Goal: Task Accomplishment & Management: Complete application form

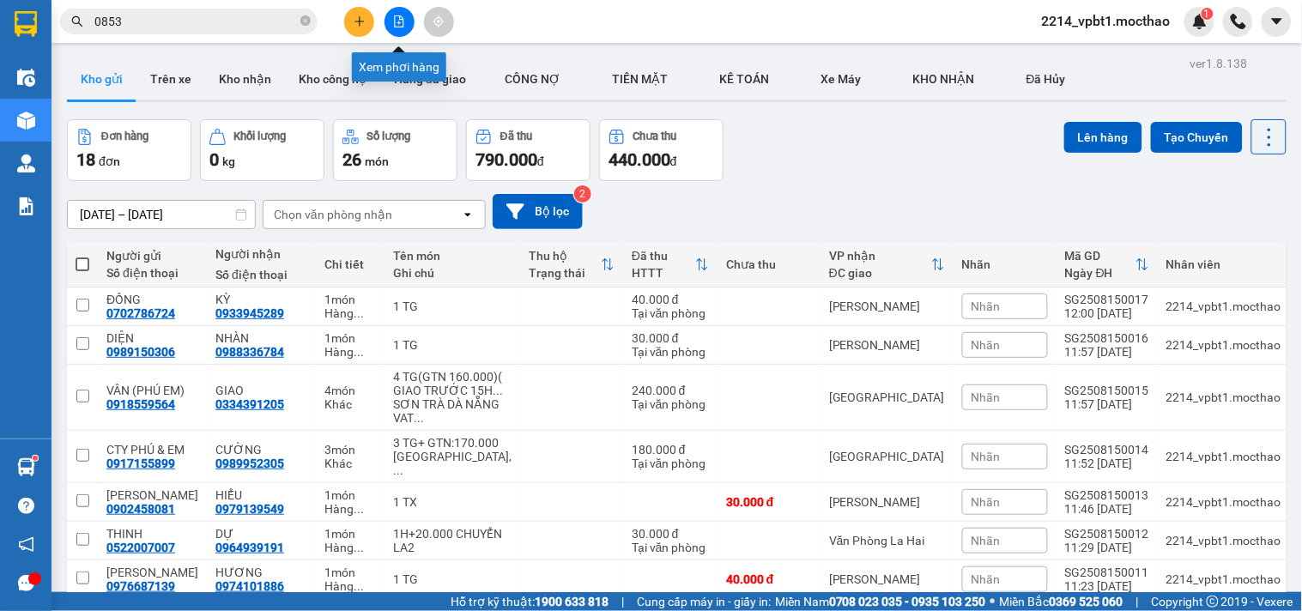
click at [387, 21] on button at bounding box center [399, 22] width 30 height 30
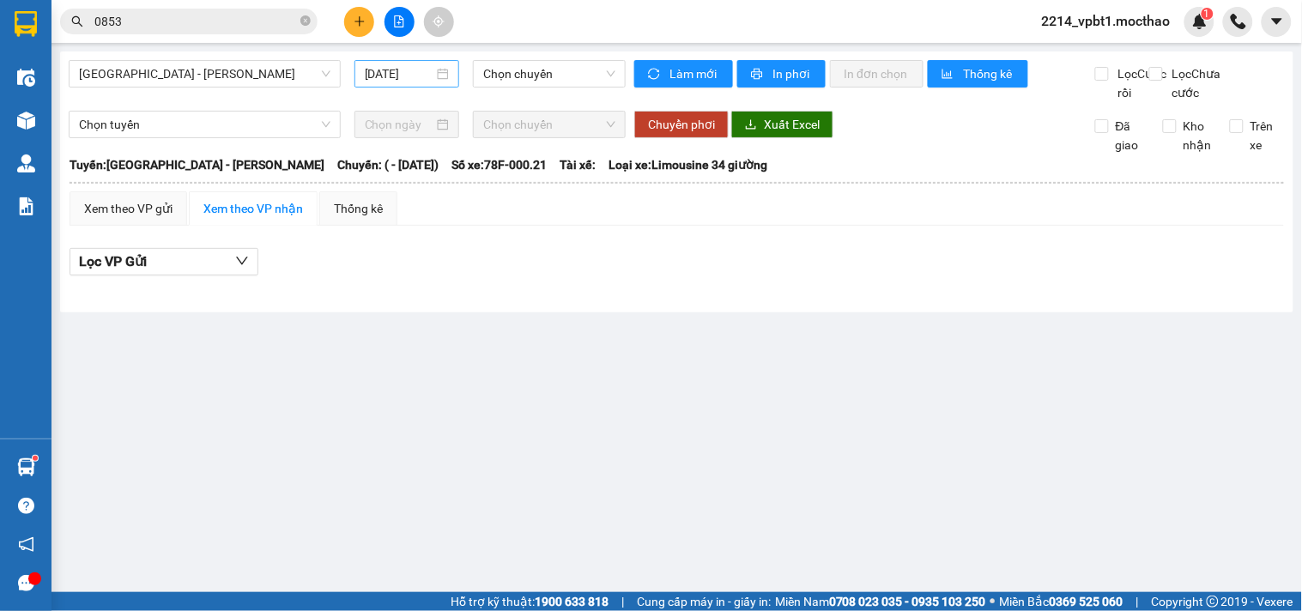
click at [390, 67] on input "[DATE]" at bounding box center [399, 73] width 69 height 19
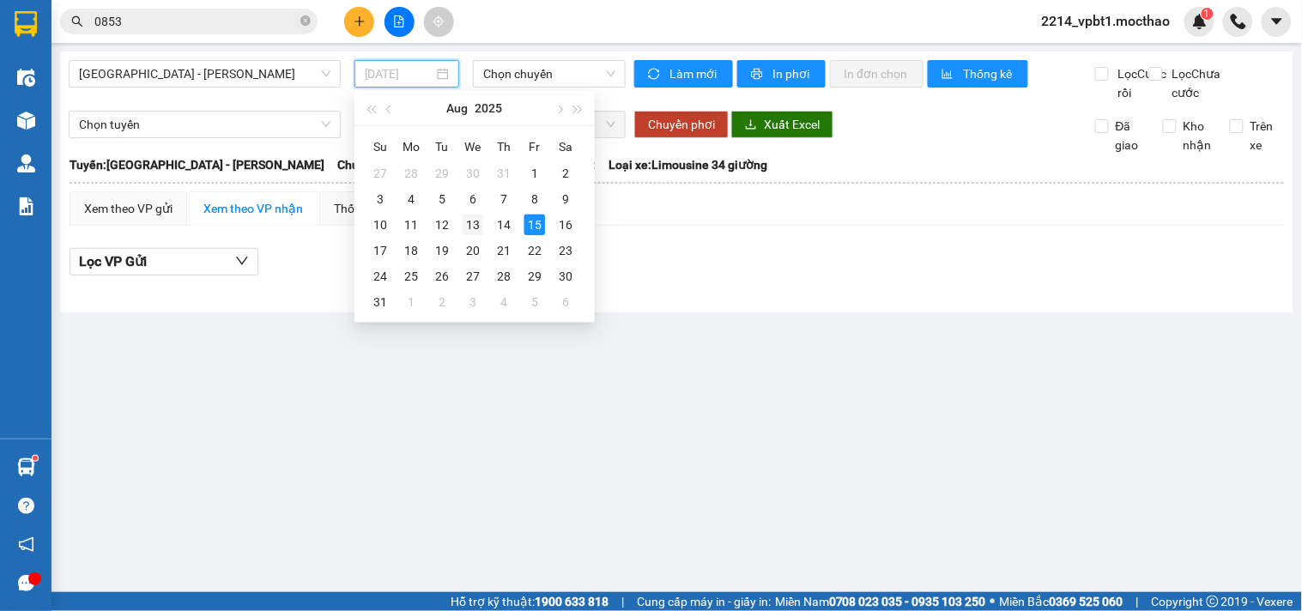
click at [470, 224] on div "13" at bounding box center [472, 224] width 21 height 21
type input "[DATE]"
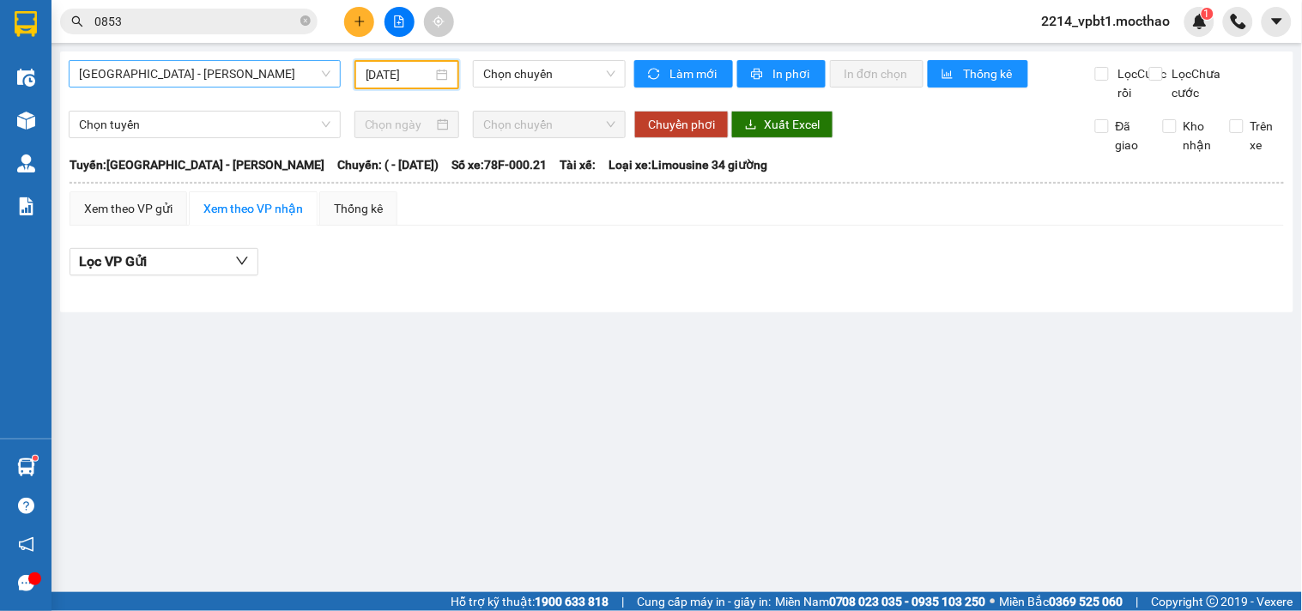
click at [237, 82] on span "[GEOGRAPHIC_DATA] - [PERSON_NAME]" at bounding box center [204, 74] width 251 height 26
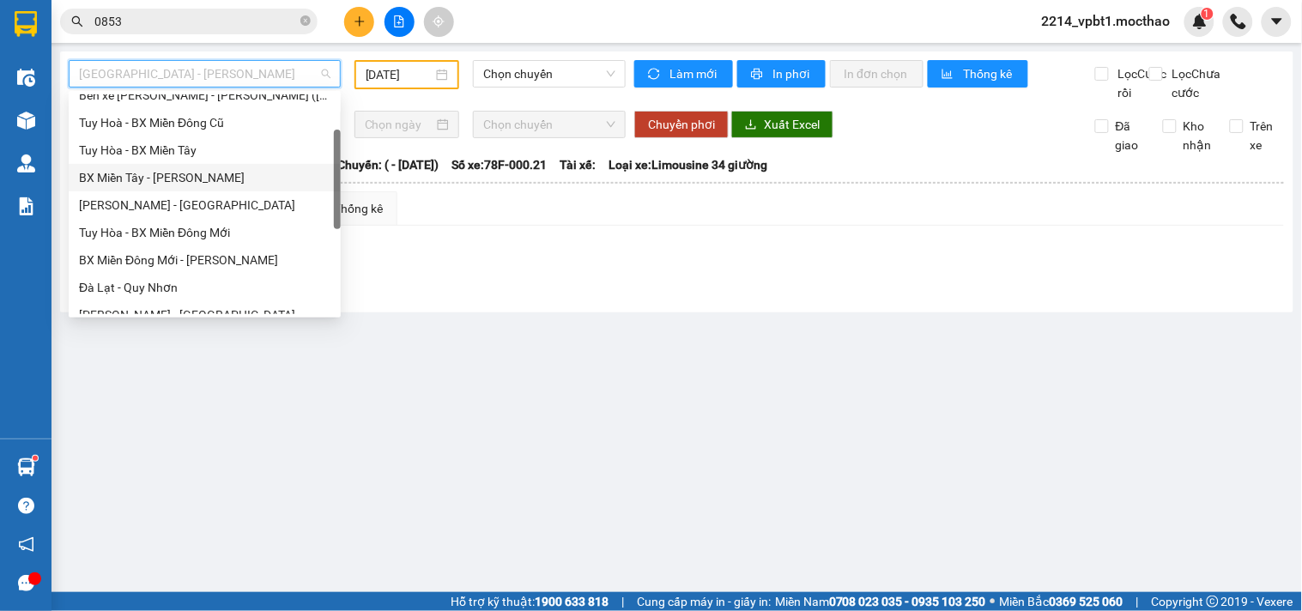
scroll to position [190, 0]
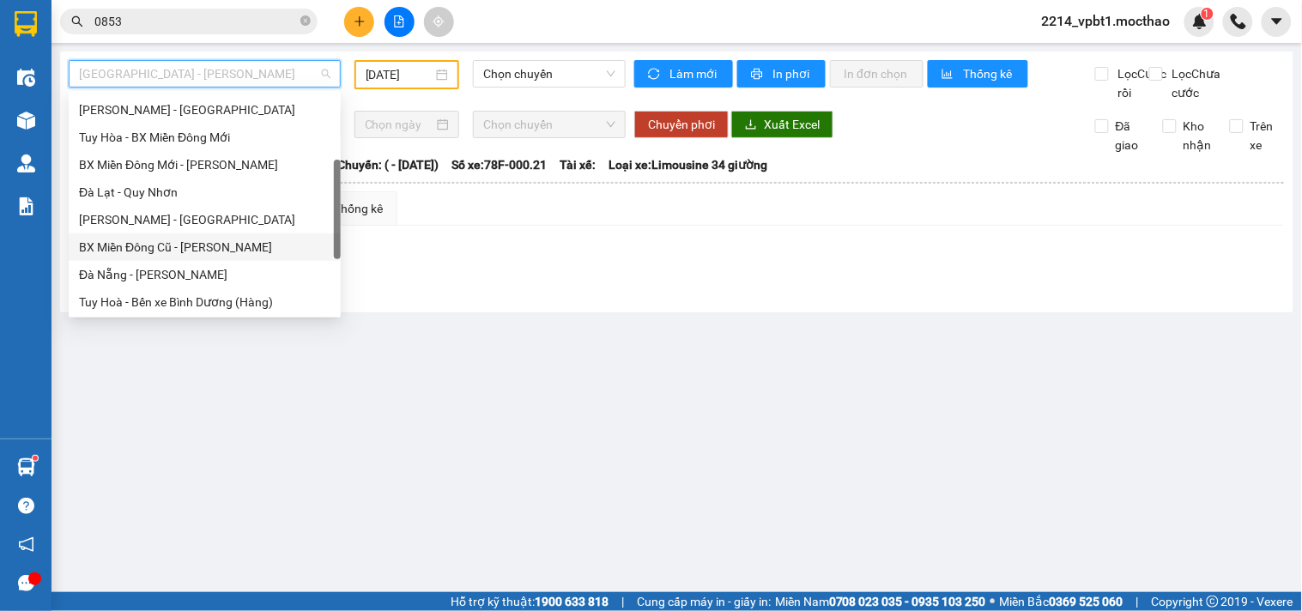
click at [154, 240] on div "BX Miền Đông Cũ - [PERSON_NAME]" at bounding box center [204, 247] width 251 height 19
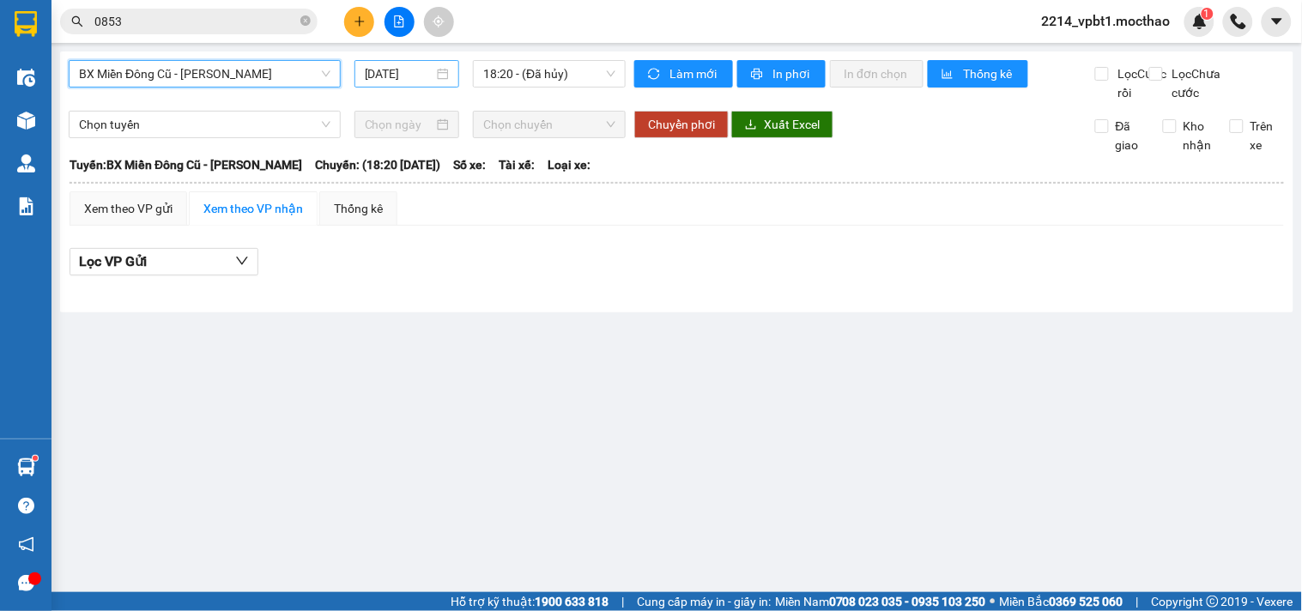
click at [354, 69] on div "[DATE]" at bounding box center [407, 73] width 106 height 27
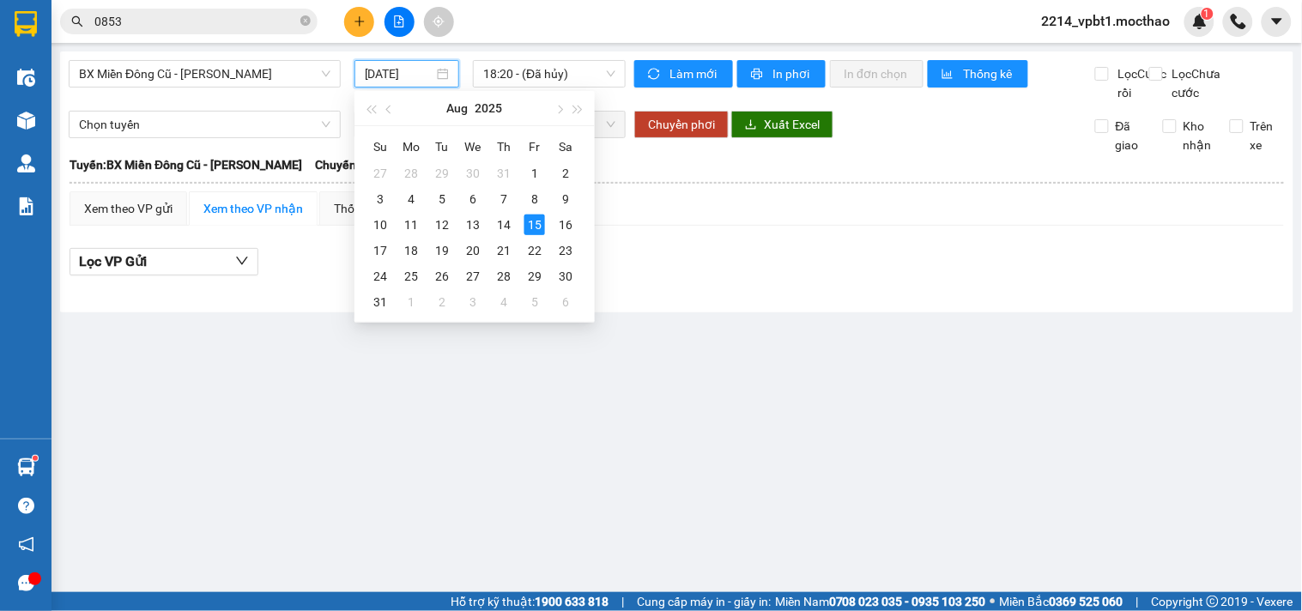
click at [375, 69] on input "[DATE]" at bounding box center [399, 73] width 69 height 19
click at [463, 220] on div "13" at bounding box center [472, 224] width 21 height 21
type input "[DATE]"
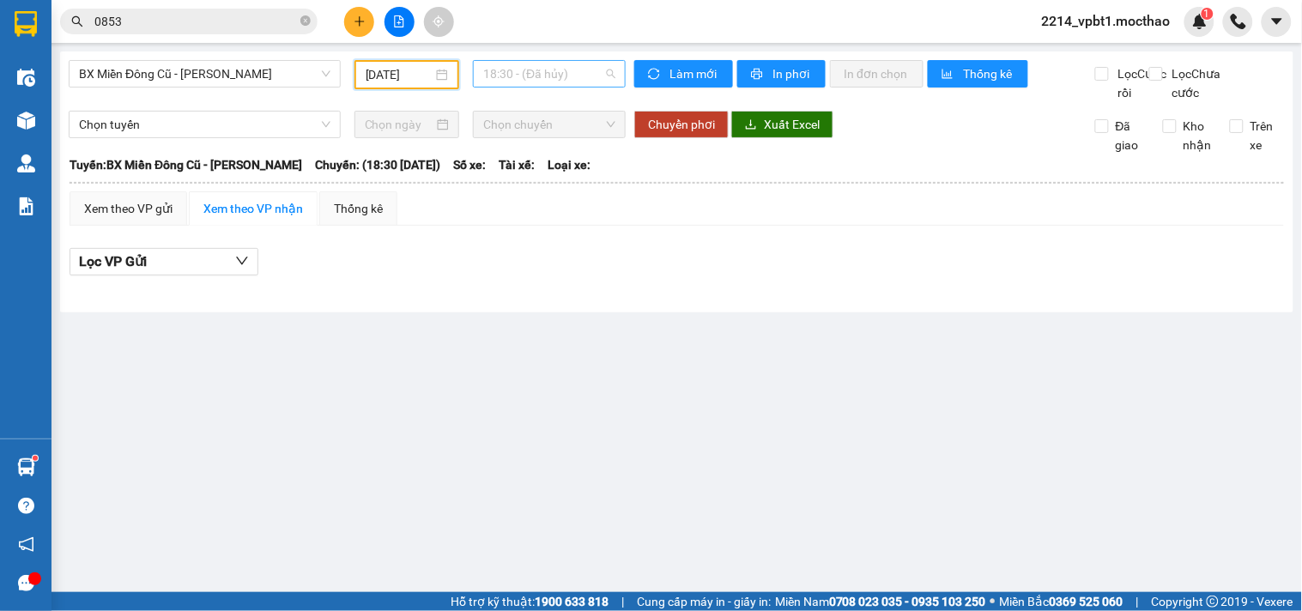
click at [546, 63] on span "18:30 - (Đã hủy)" at bounding box center [549, 74] width 132 height 26
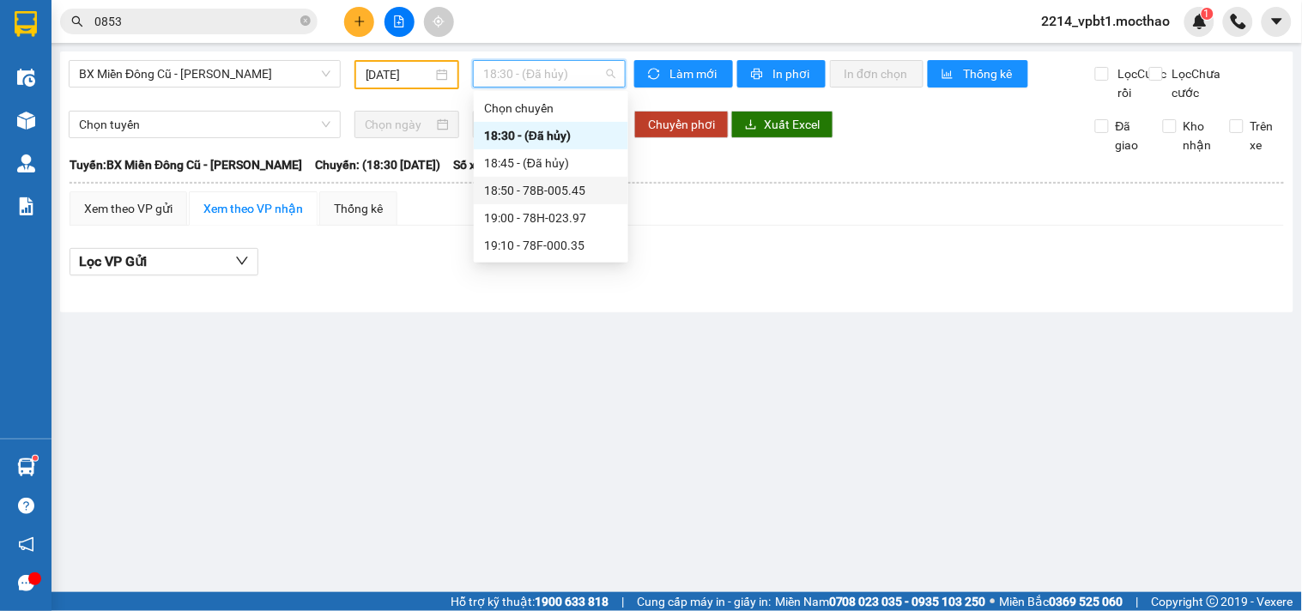
click at [564, 186] on div "18:50 - 78B-005.45" at bounding box center [551, 190] width 134 height 19
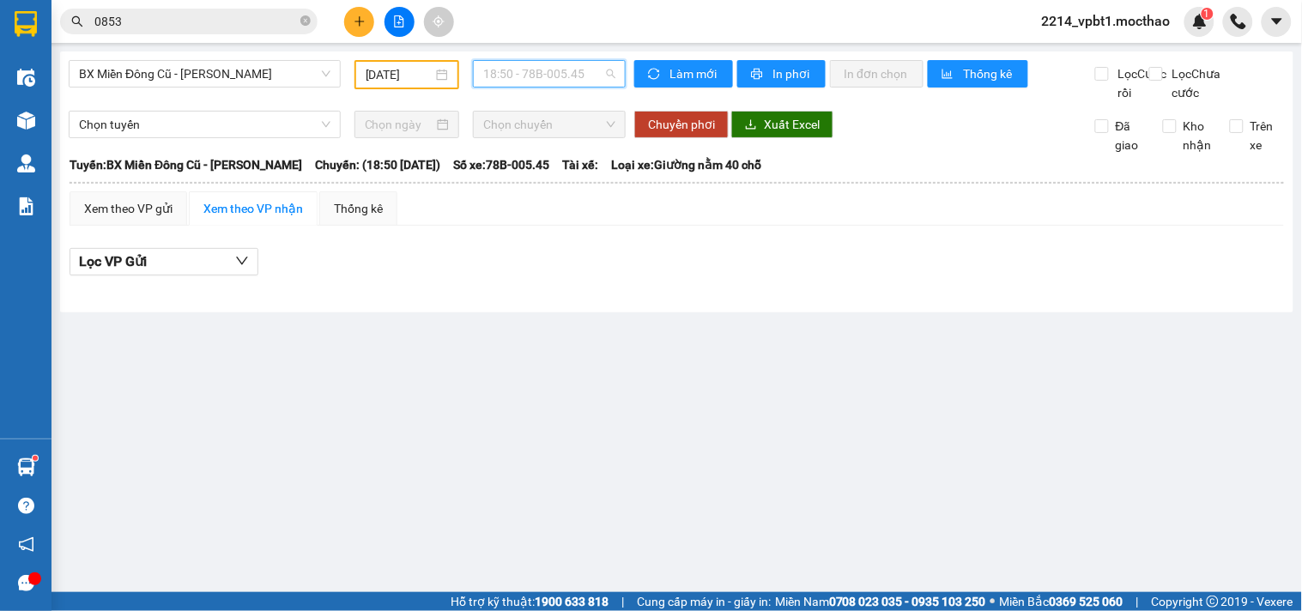
click at [554, 78] on span "18:50 - 78B-005.45" at bounding box center [549, 74] width 132 height 26
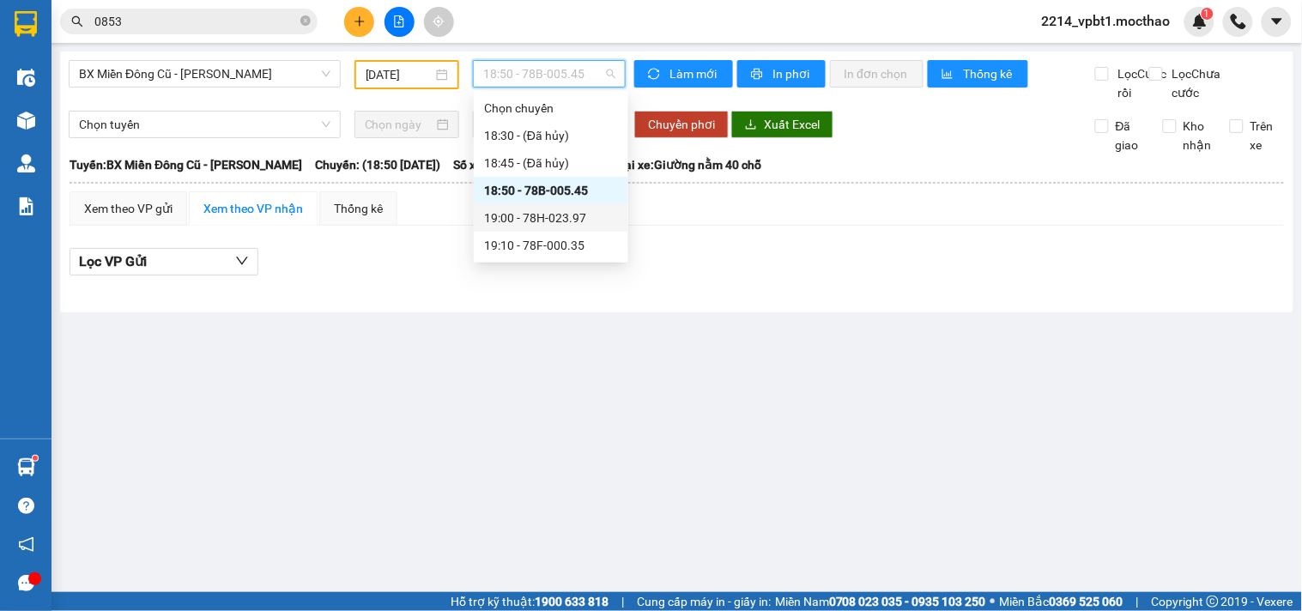
click at [552, 215] on div "19:00 - 78H-023.97" at bounding box center [551, 217] width 134 height 19
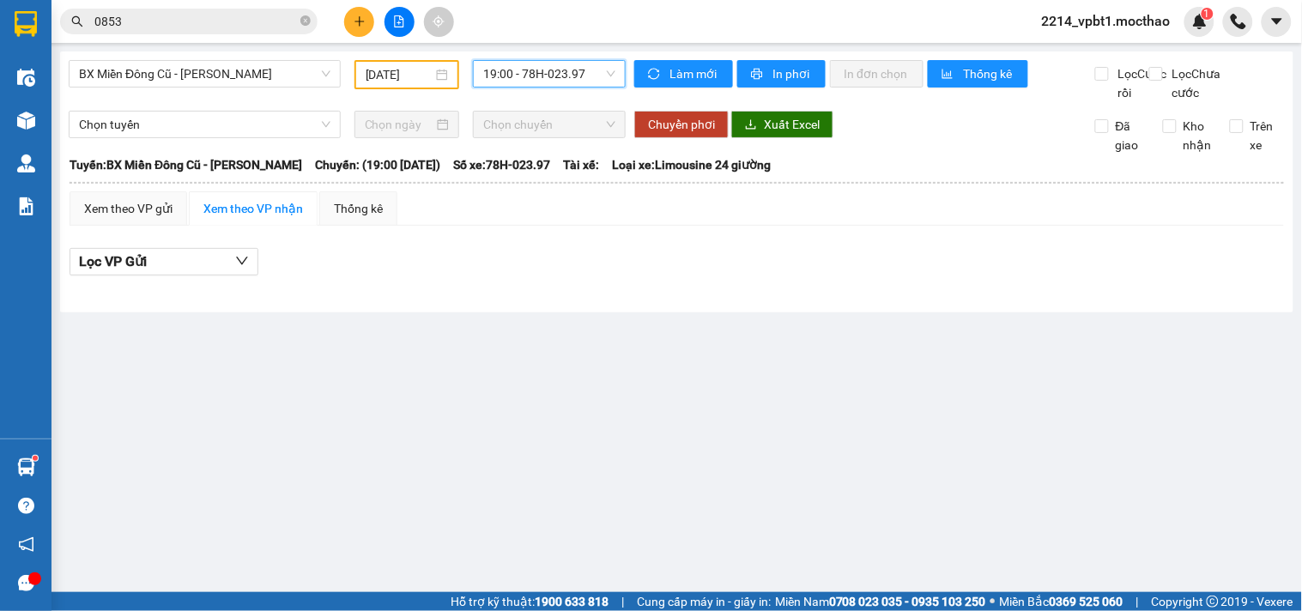
click at [523, 82] on span "19:00 - 78H-023.97" at bounding box center [549, 74] width 132 height 26
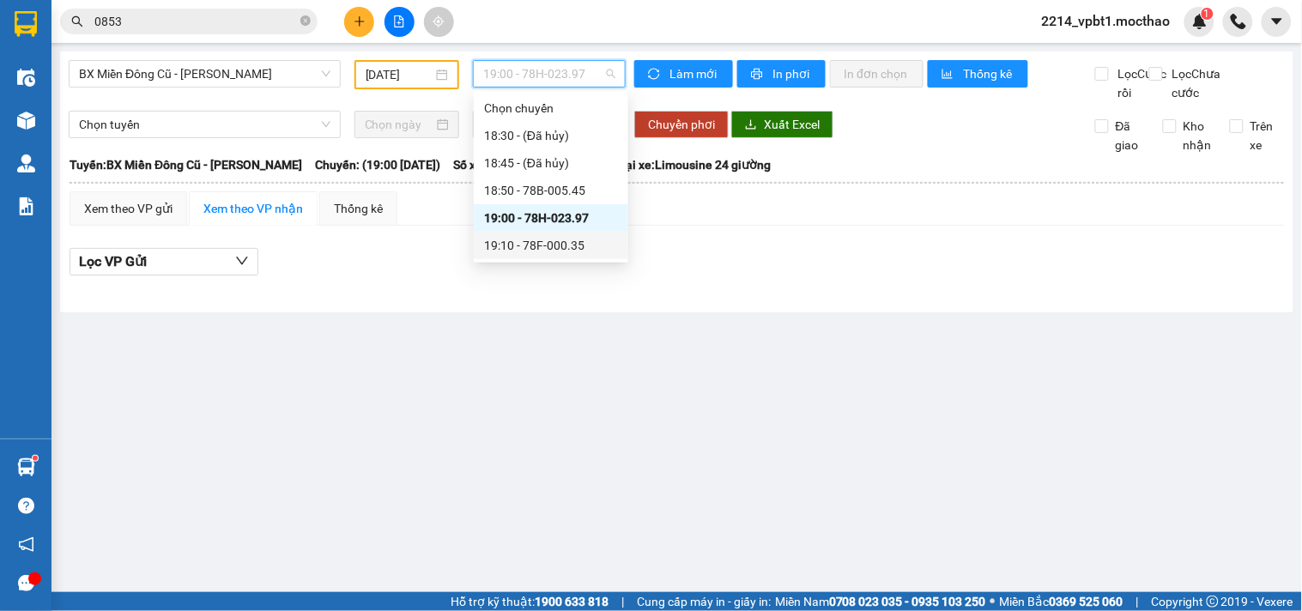
click at [554, 249] on div "19:10 - 78F-000.35" at bounding box center [551, 245] width 134 height 19
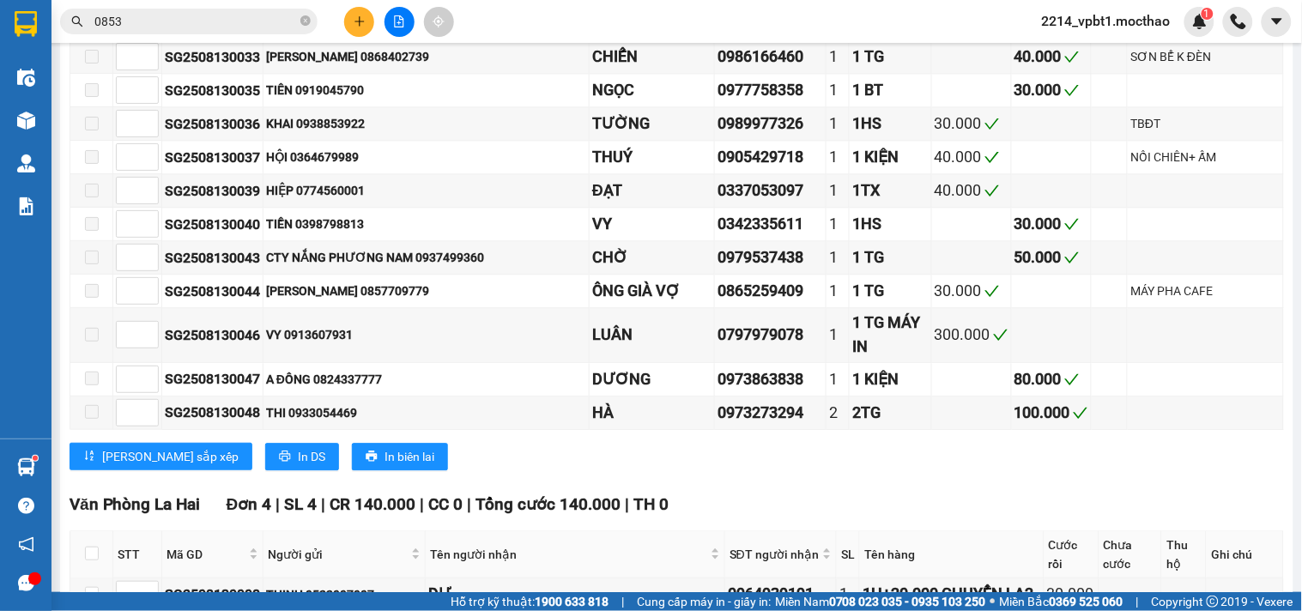
scroll to position [661, 0]
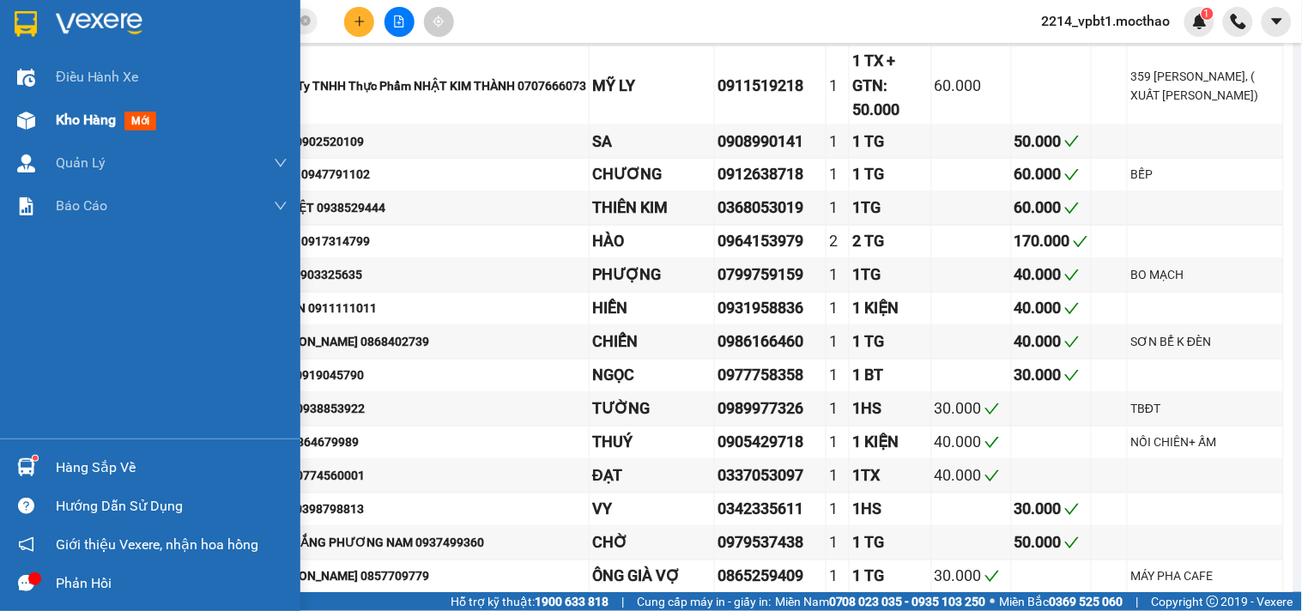
click at [81, 118] on span "Kho hàng" at bounding box center [86, 120] width 60 height 16
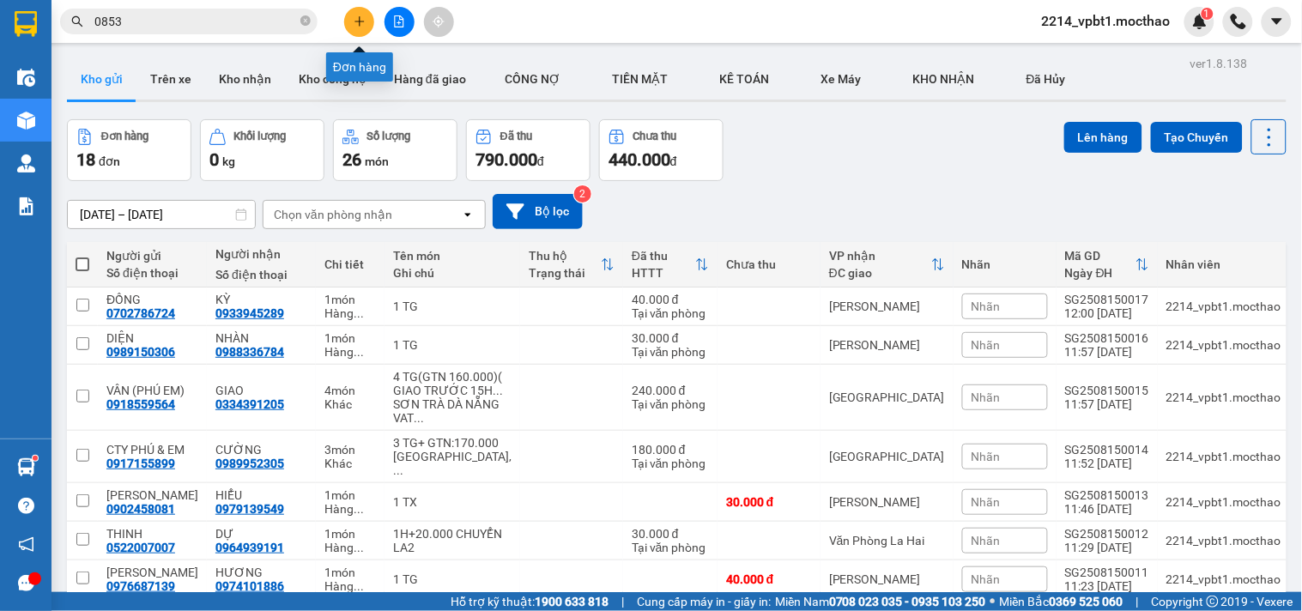
click at [366, 14] on button at bounding box center [359, 22] width 30 height 30
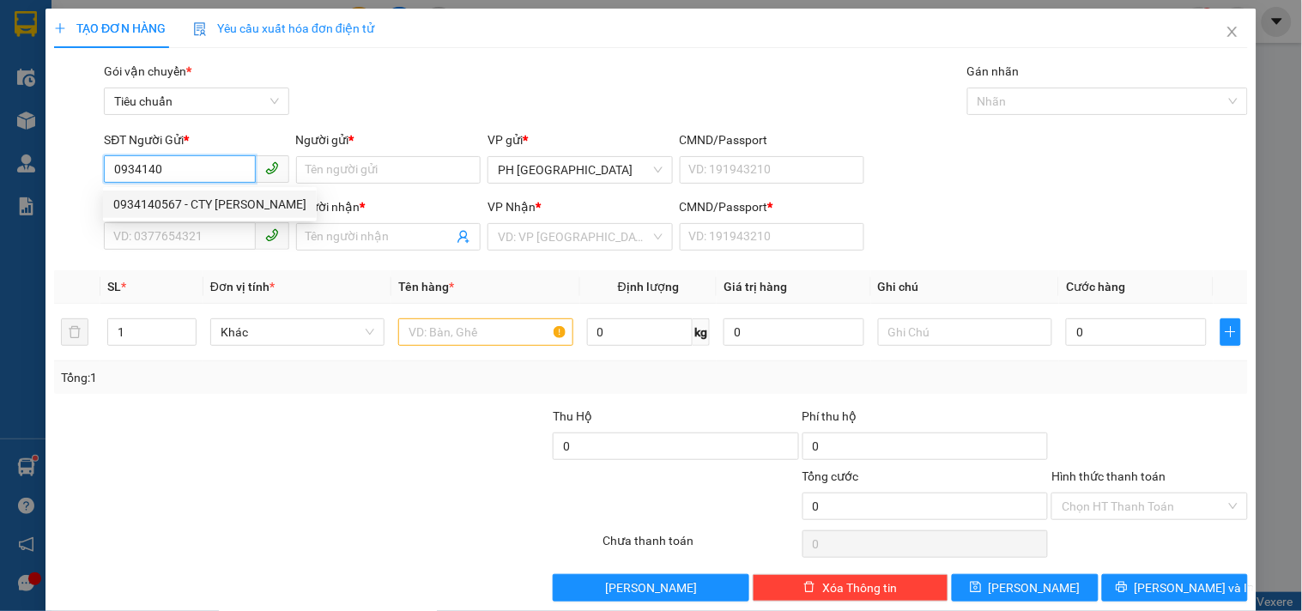
click at [187, 206] on div "0934140567 - CTY [PERSON_NAME]" at bounding box center [209, 204] width 193 height 19
type input "0934140567"
type input "CTY HOA SEN"
type input "0934083068"
type input "QUÂN"
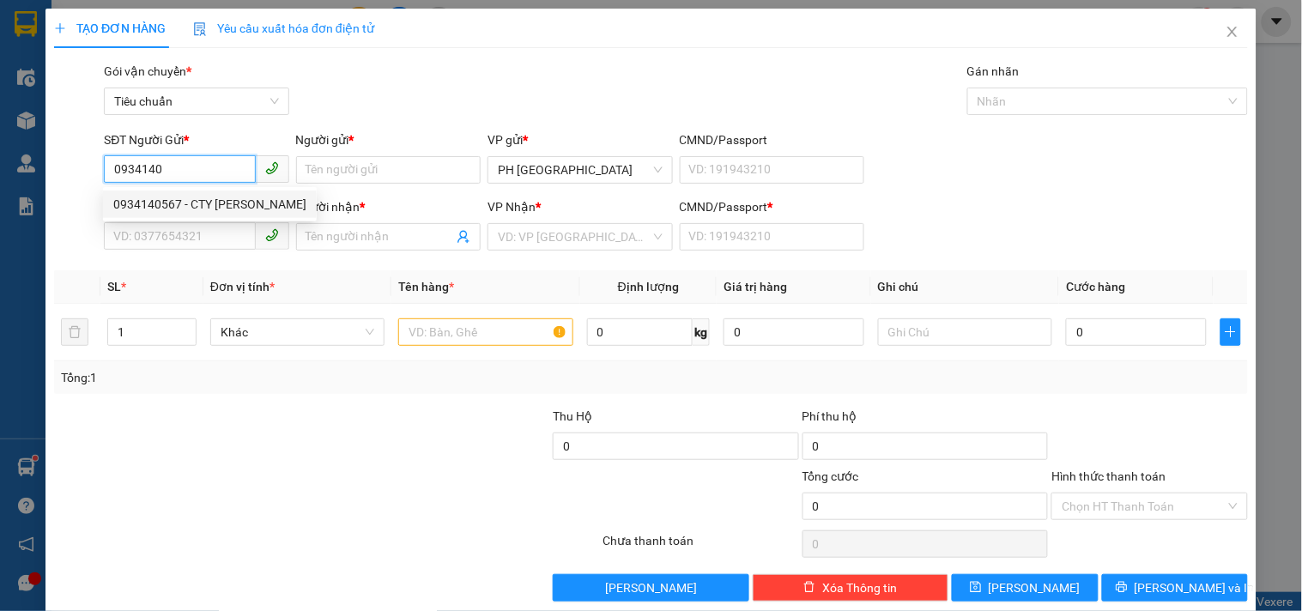
type input "1"
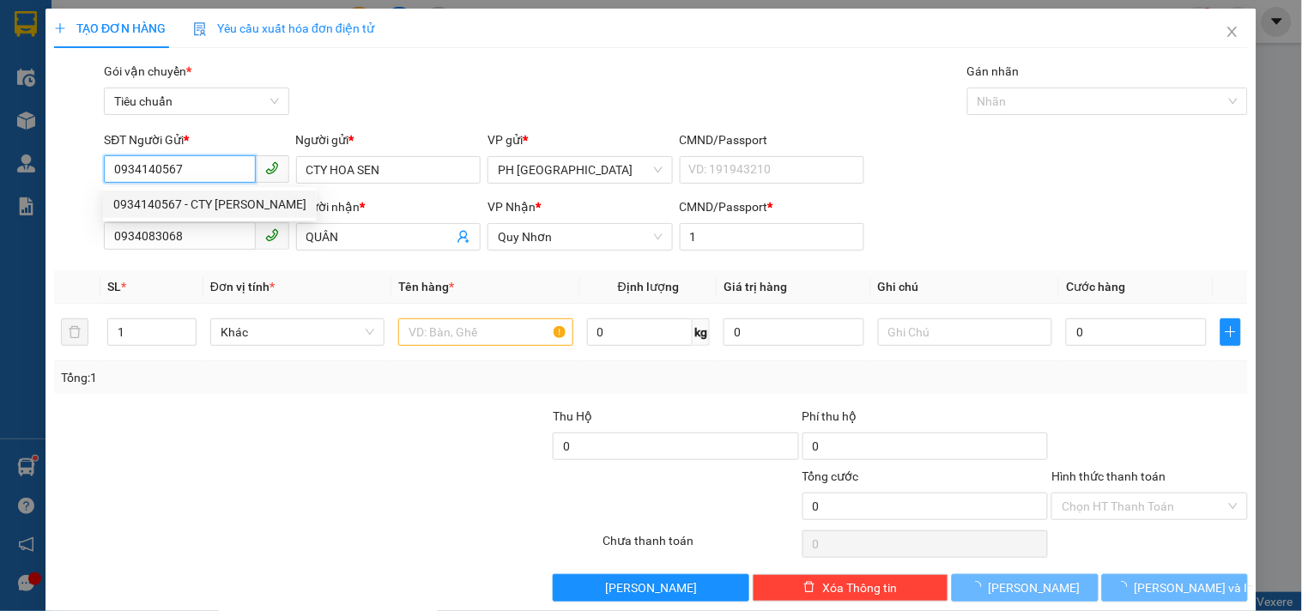
type input "100.000"
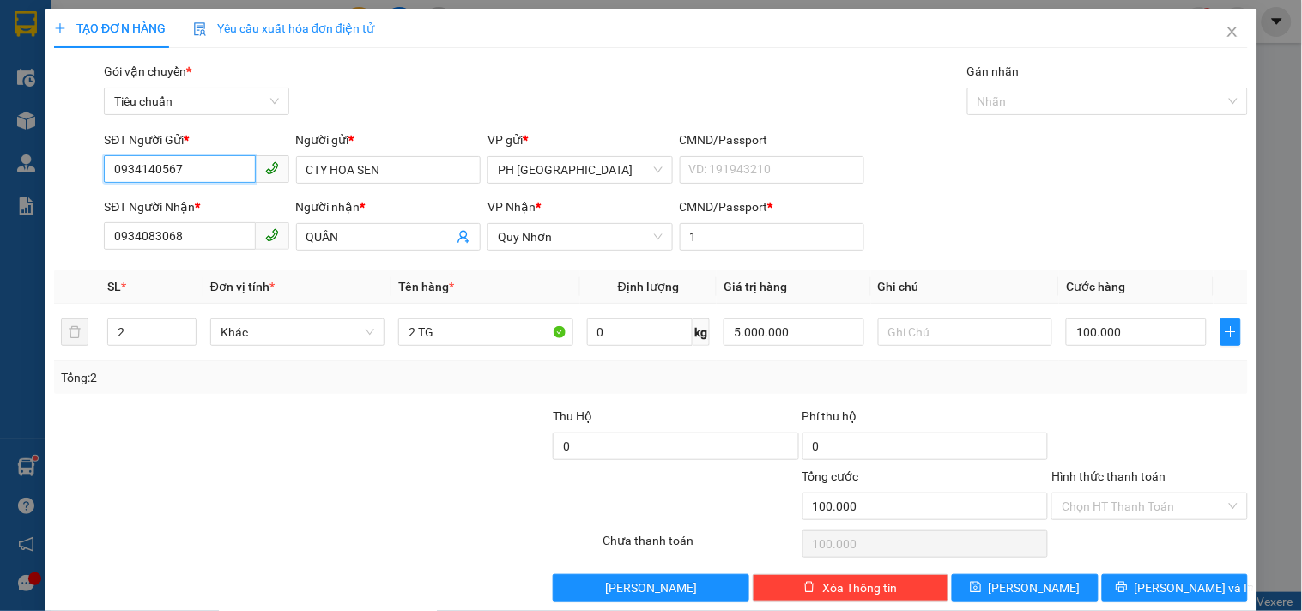
scroll to position [23, 0]
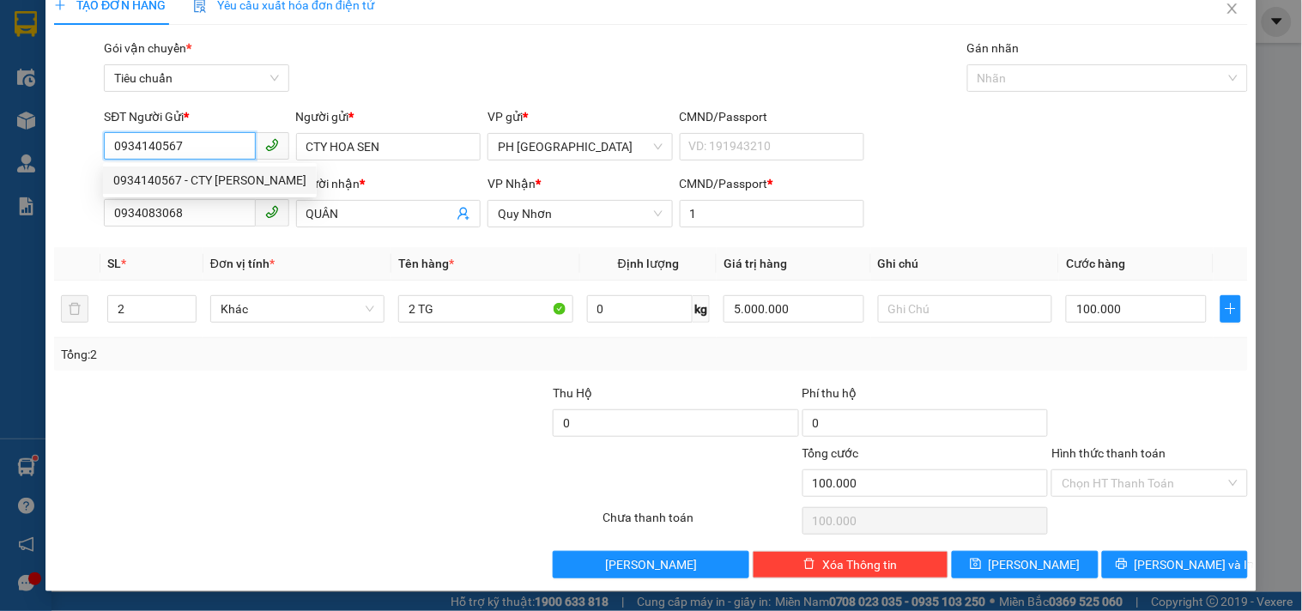
drag, startPoint x: 109, startPoint y: 149, endPoint x: 175, endPoint y: 144, distance: 66.3
click at [175, 144] on input "0934140567" at bounding box center [179, 145] width 151 height 27
type input "0934140567"
click at [430, 453] on div at bounding box center [501, 474] width 199 height 60
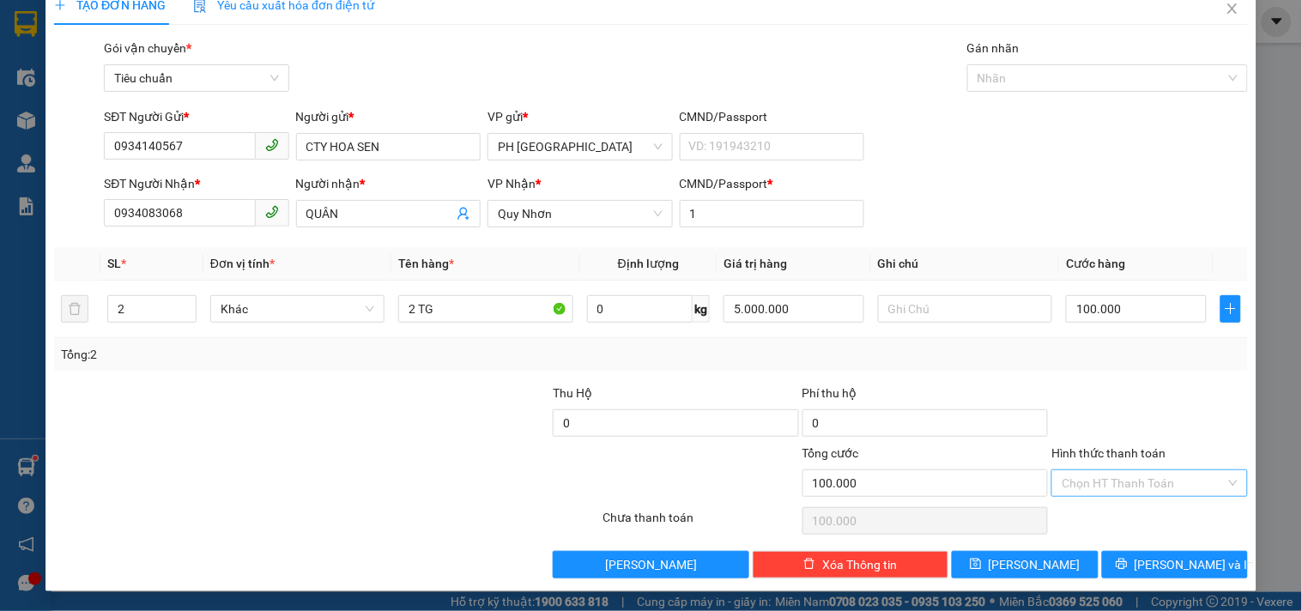
click at [1113, 487] on input "Hình thức thanh toán" at bounding box center [1142, 483] width 163 height 26
click at [1087, 363] on div "Tại văn phòng" at bounding box center [1138, 366] width 173 height 19
type input "0"
click at [1122, 582] on div "TẠO ĐƠN HÀNG Yêu cầu xuất [PERSON_NAME] điện tử Transit Pickup Surcharge Ids Tr…" at bounding box center [650, 288] width 1211 height 606
click at [1127, 569] on icon "printer" at bounding box center [1121, 564] width 12 height 12
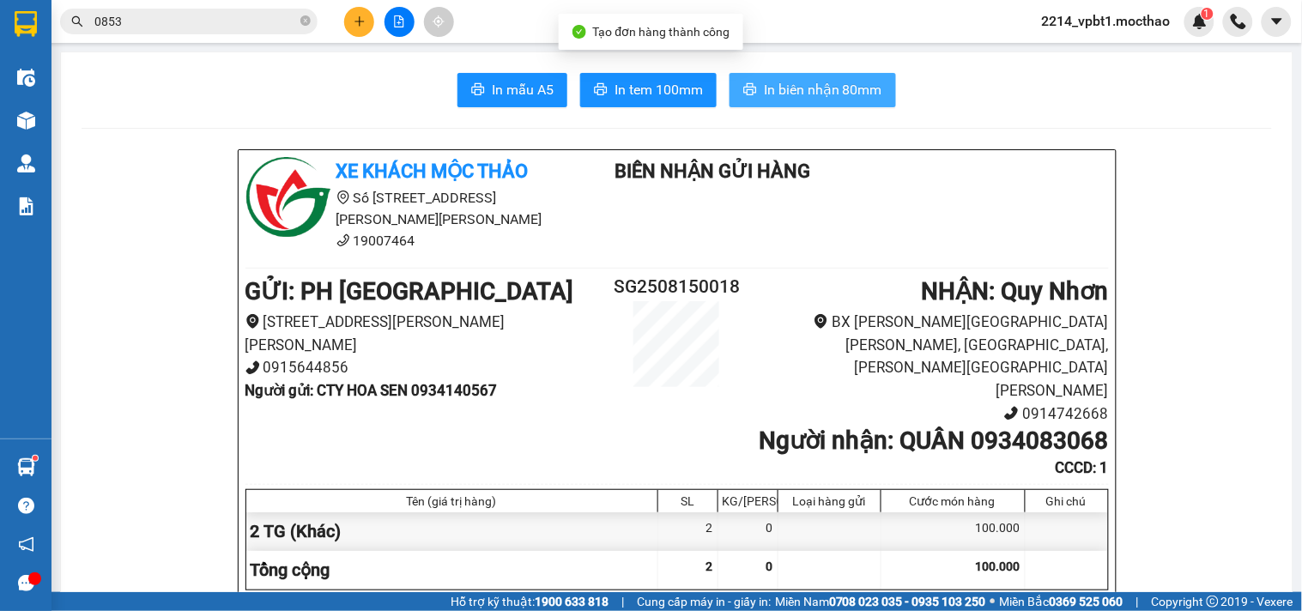
click at [764, 83] on span "In biên nhận 80mm" at bounding box center [823, 89] width 118 height 21
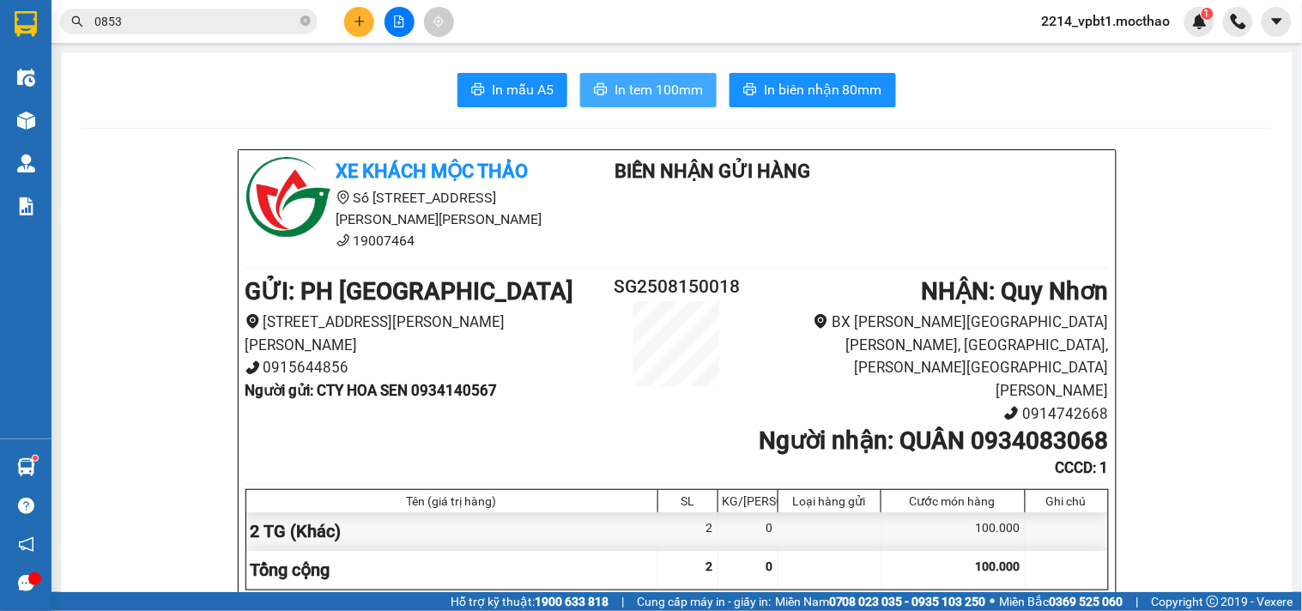
click at [632, 105] on button "In tem 100mm" at bounding box center [648, 90] width 136 height 34
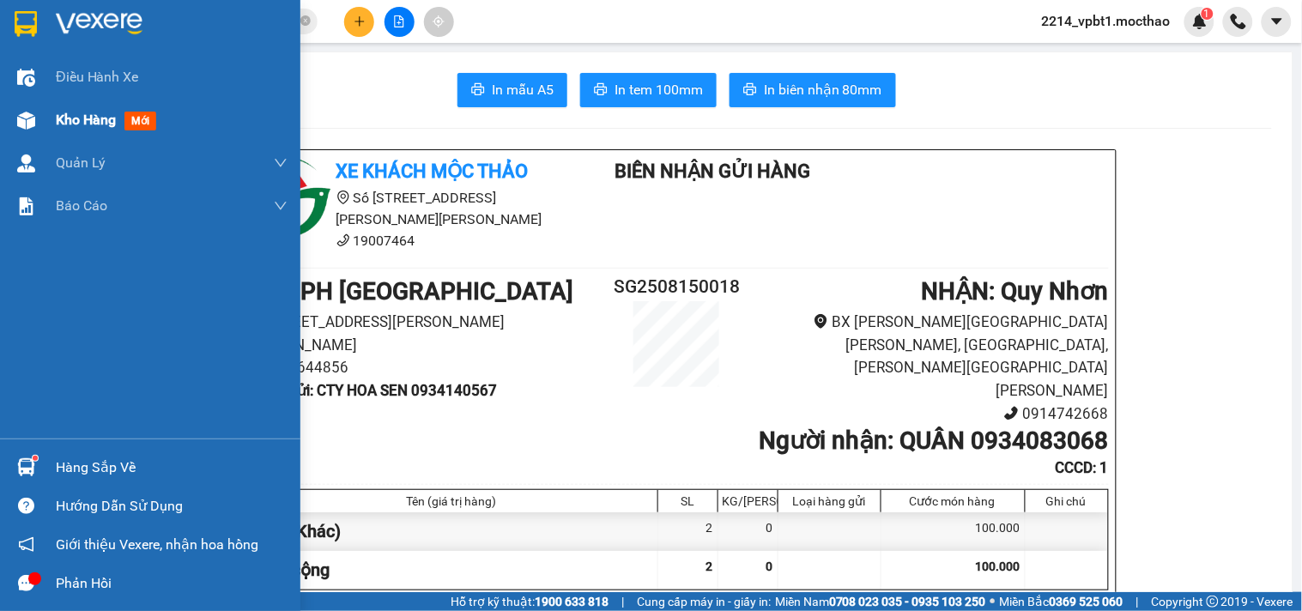
click at [91, 122] on span "Kho hàng" at bounding box center [86, 120] width 60 height 16
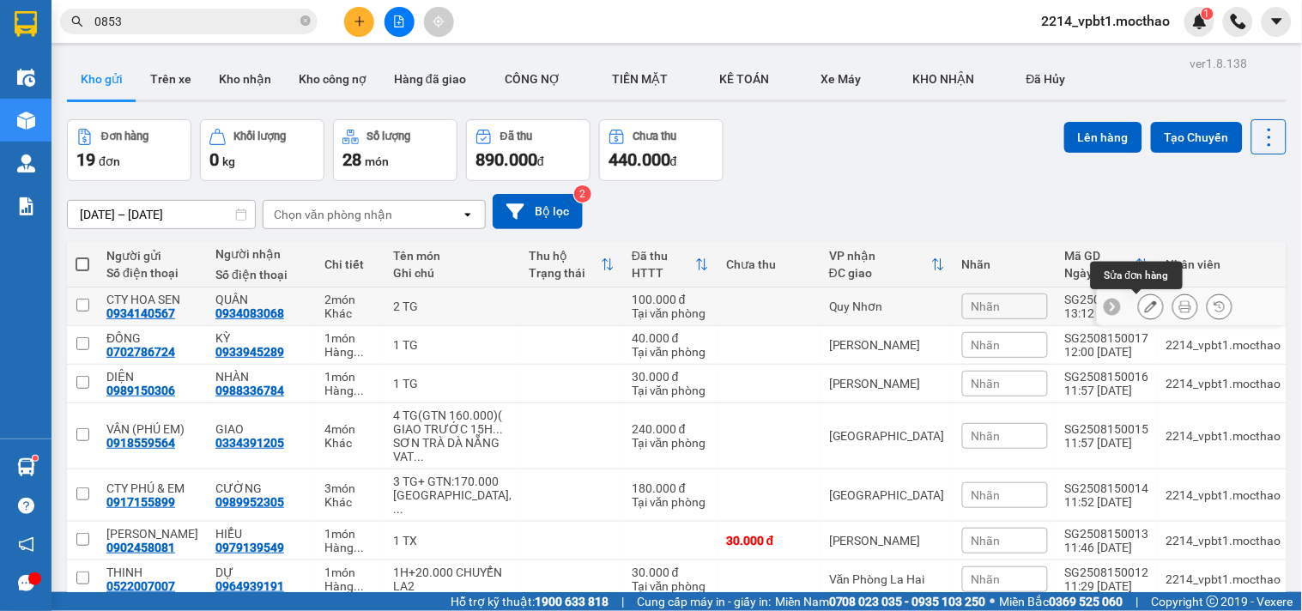
click at [1145, 305] on icon at bounding box center [1151, 306] width 12 height 12
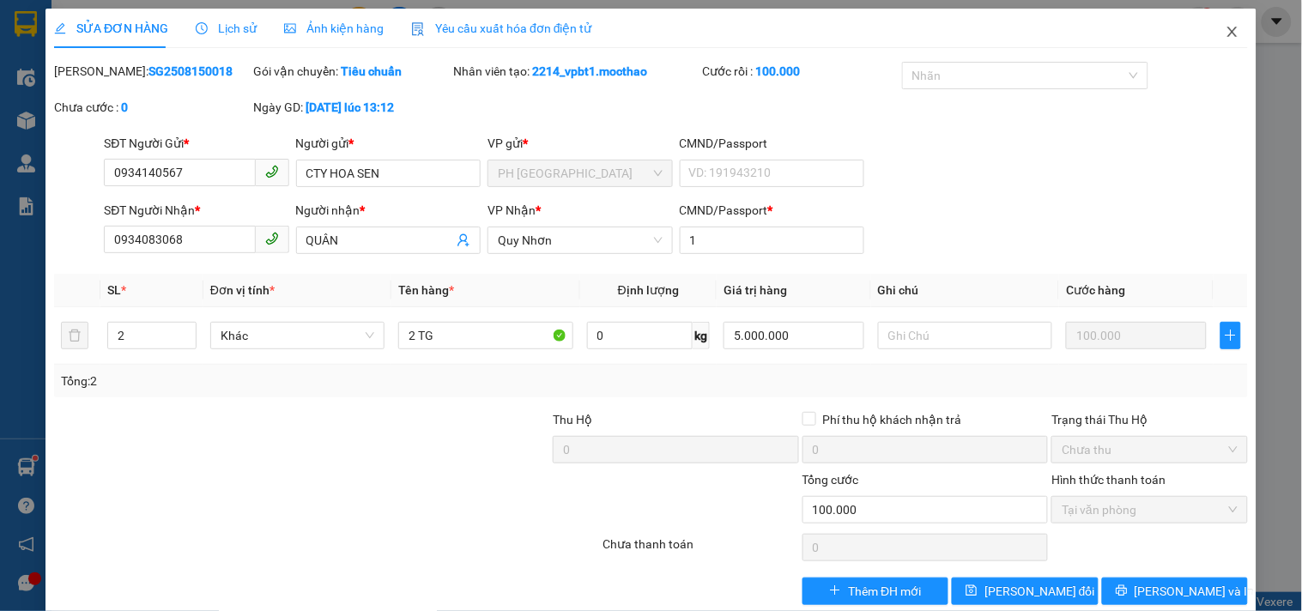
click at [1225, 36] on icon "close" at bounding box center [1232, 32] width 14 height 14
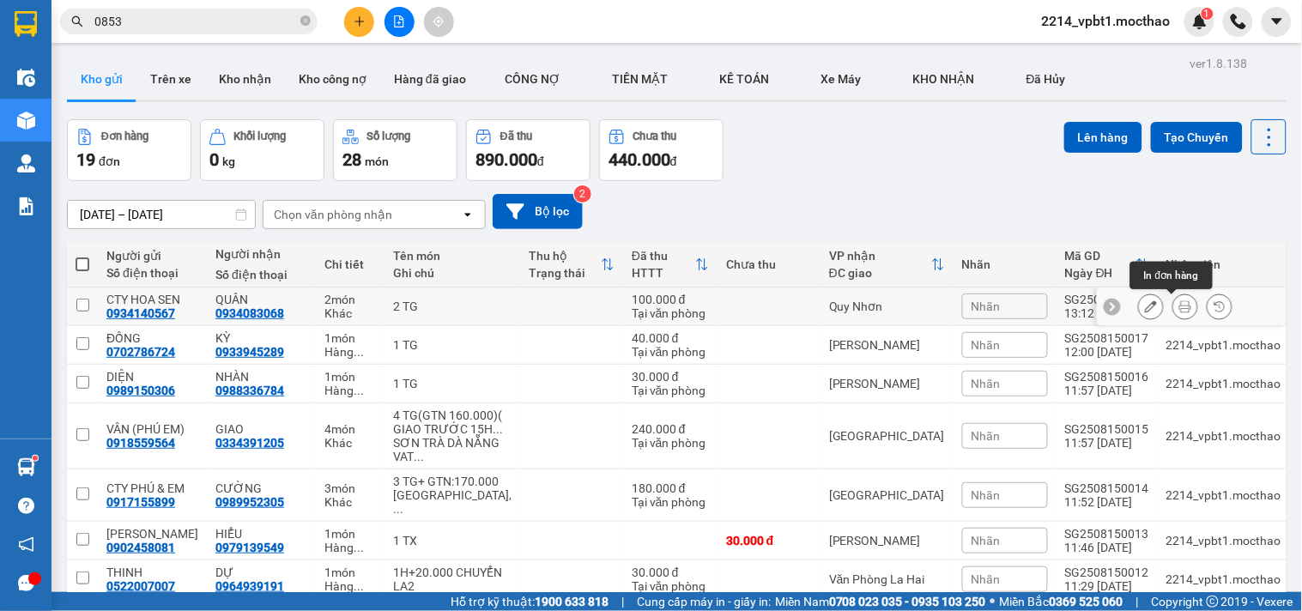
click at [1173, 307] on button at bounding box center [1185, 307] width 24 height 30
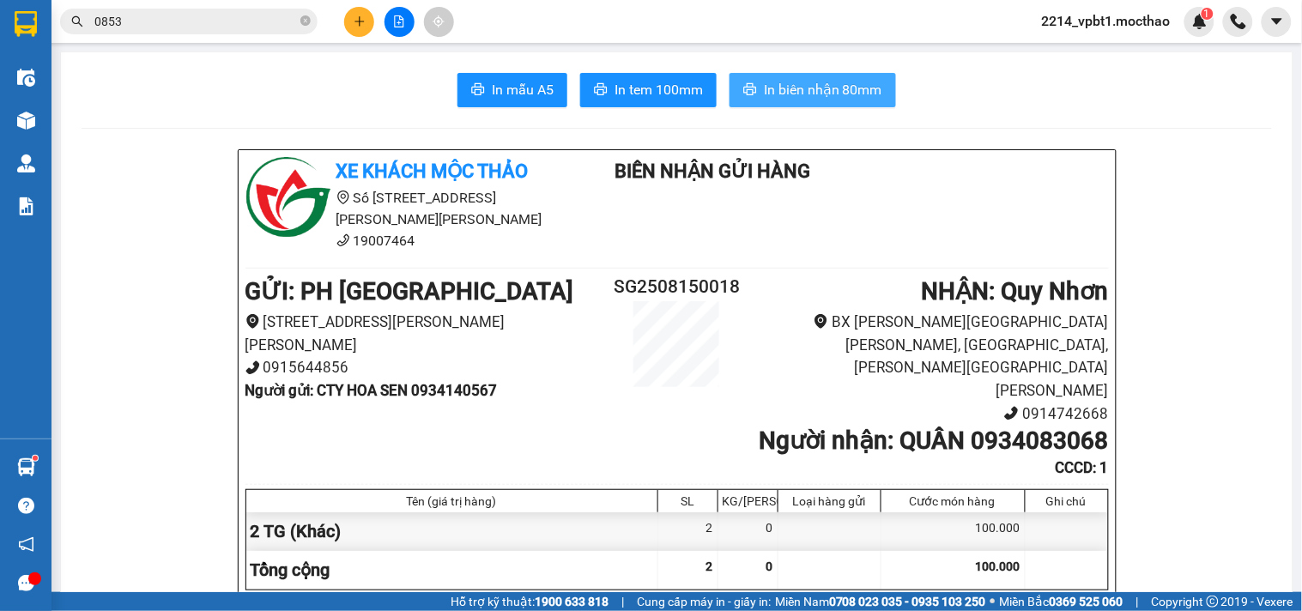
click at [798, 82] on span "In biên nhận 80mm" at bounding box center [823, 89] width 118 height 21
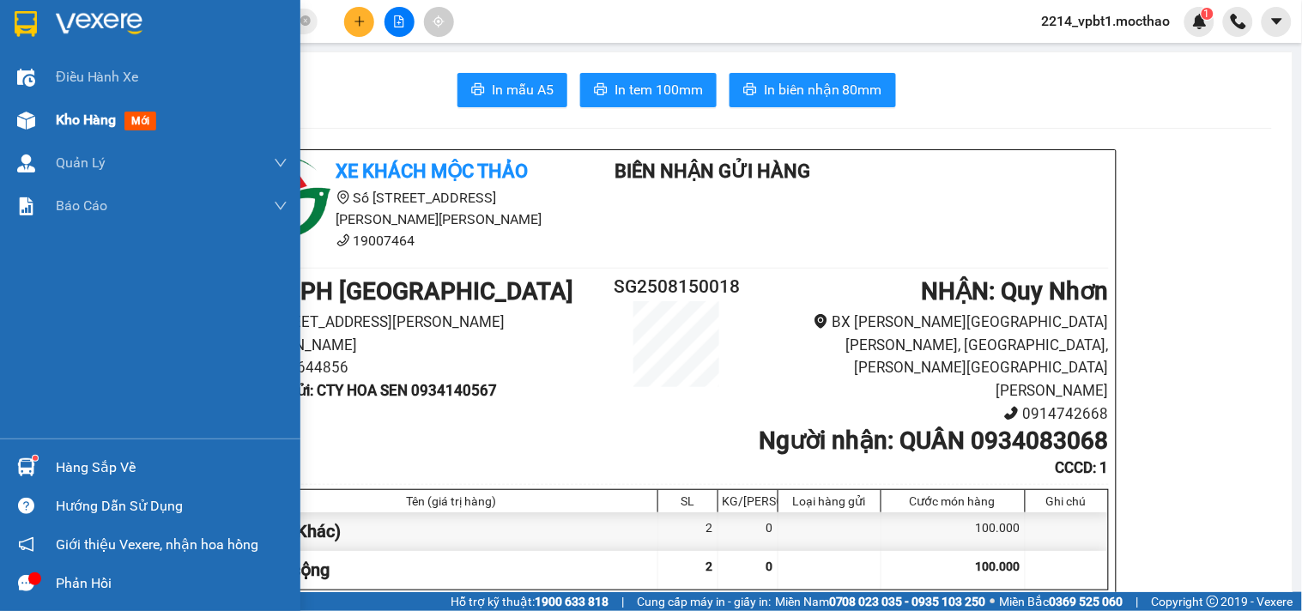
click at [70, 124] on span "Kho hàng" at bounding box center [86, 120] width 60 height 16
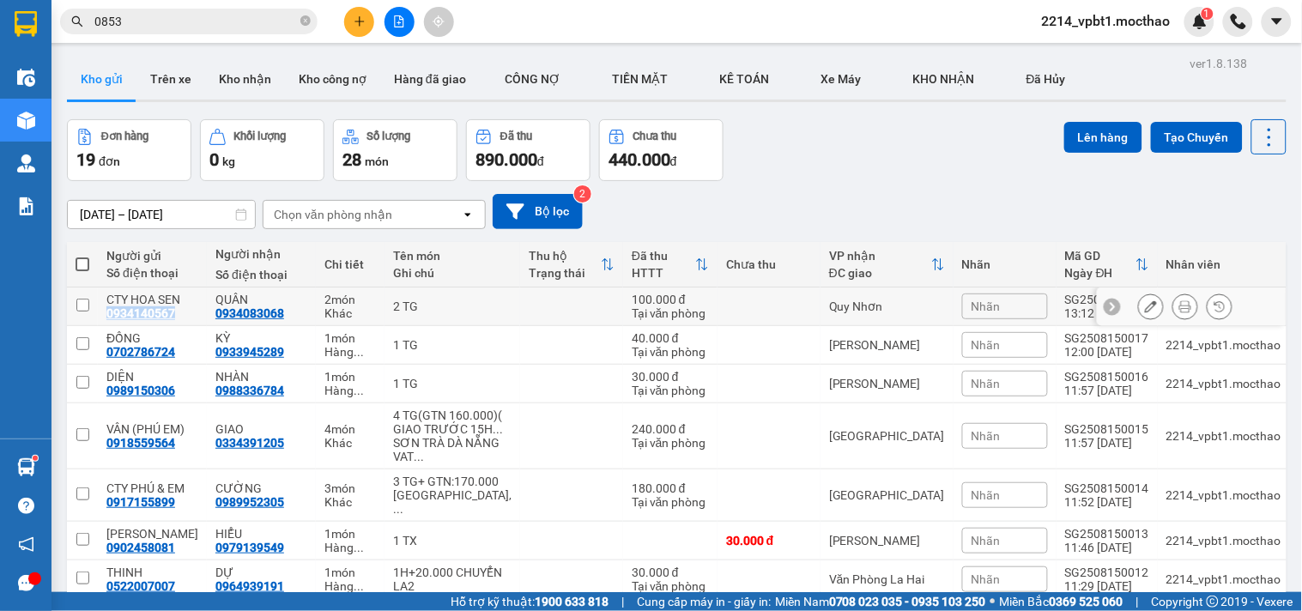
drag, startPoint x: 184, startPoint y: 316, endPoint x: 98, endPoint y: 323, distance: 86.1
click at [98, 323] on td "CTY HOA SEN 0934140567" at bounding box center [152, 306] width 109 height 39
checkbox input "true"
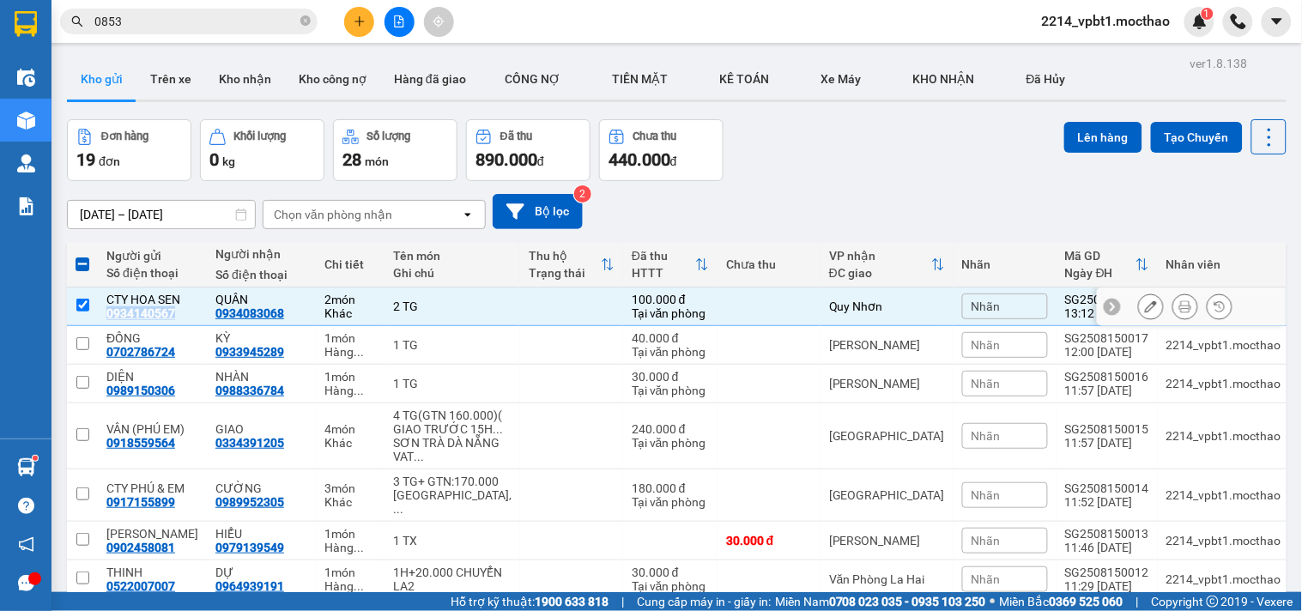
copy div "0934140567"
click at [234, 22] on input "0853" at bounding box center [195, 21] width 202 height 19
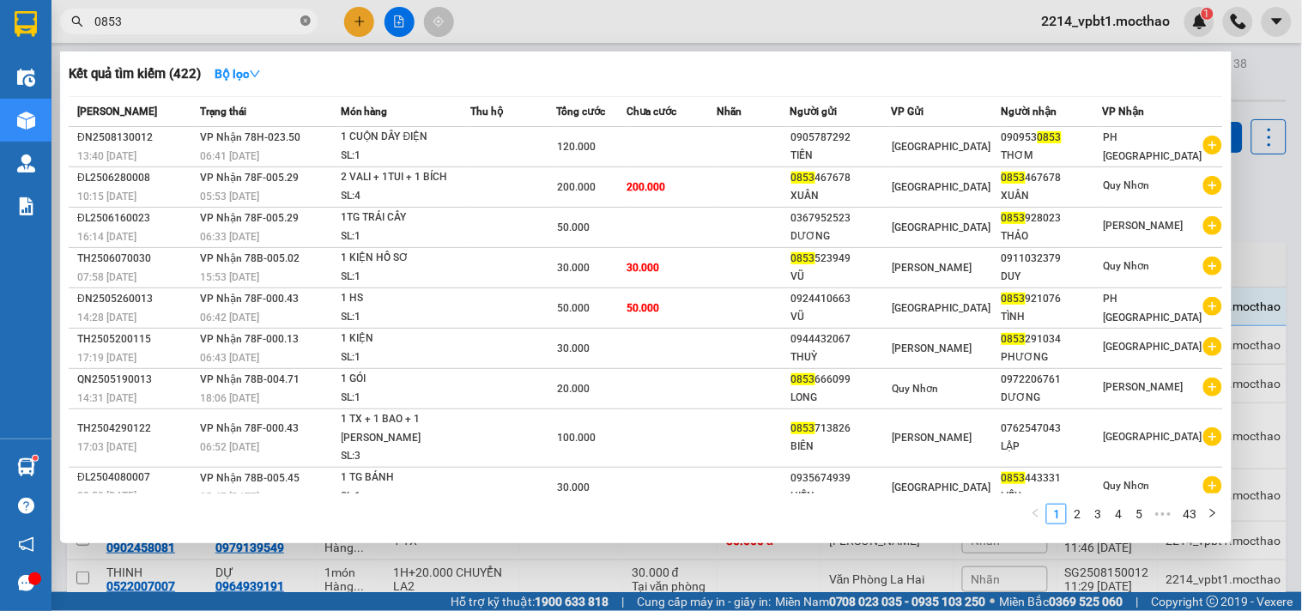
click at [304, 21] on icon "close-circle" at bounding box center [305, 20] width 10 height 10
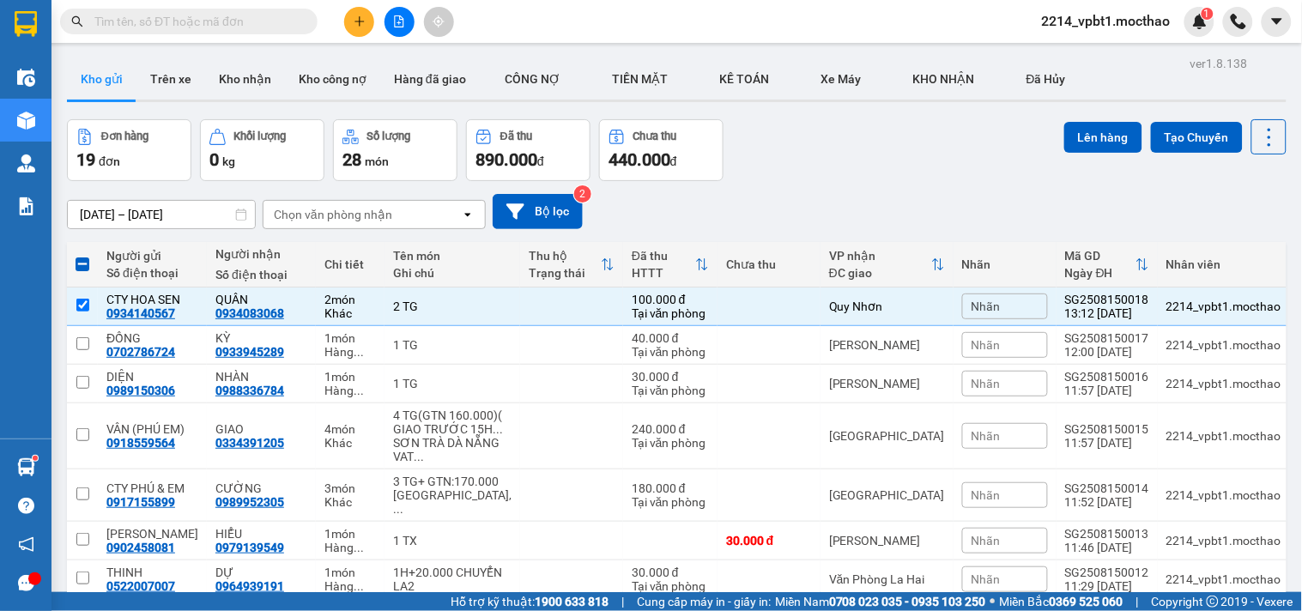
paste input "0934140567"
type input "0934140567"
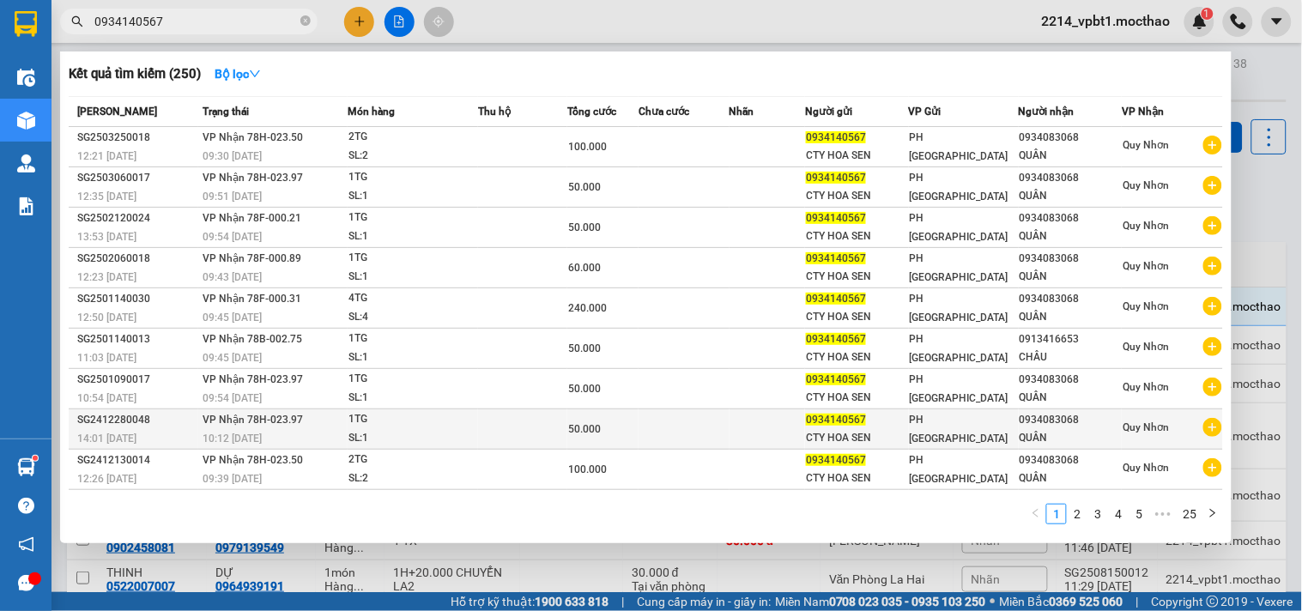
scroll to position [39, 0]
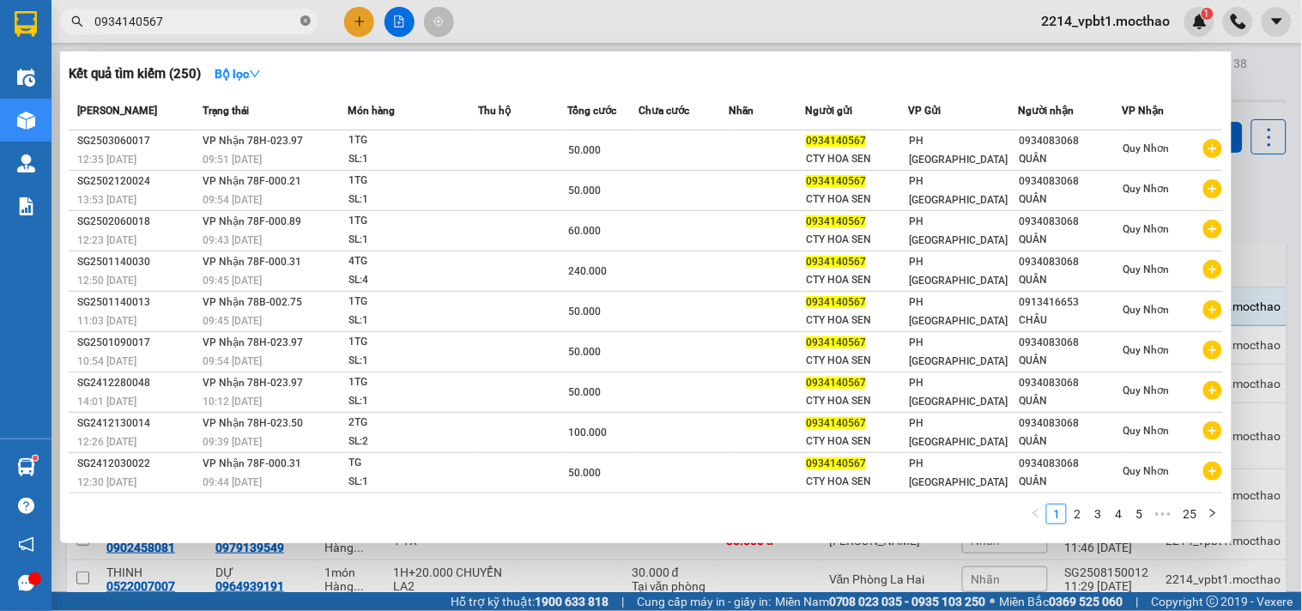
click at [303, 23] on icon "close-circle" at bounding box center [305, 20] width 10 height 10
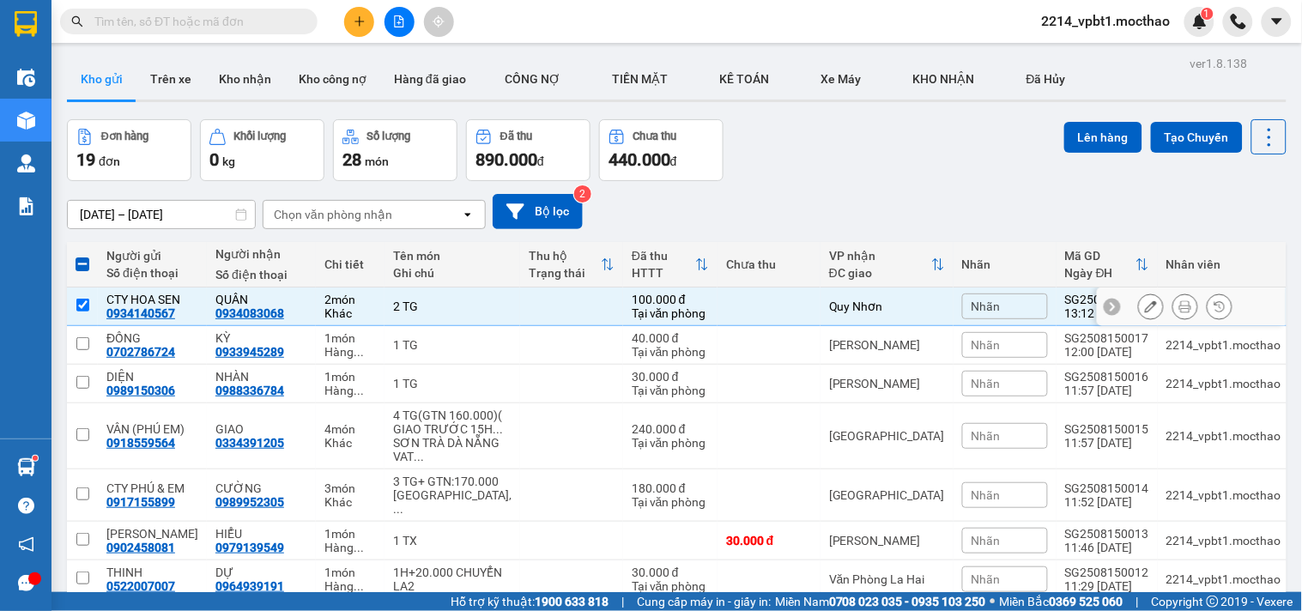
click at [479, 319] on td "2 TG" at bounding box center [452, 306] width 136 height 39
checkbox input "false"
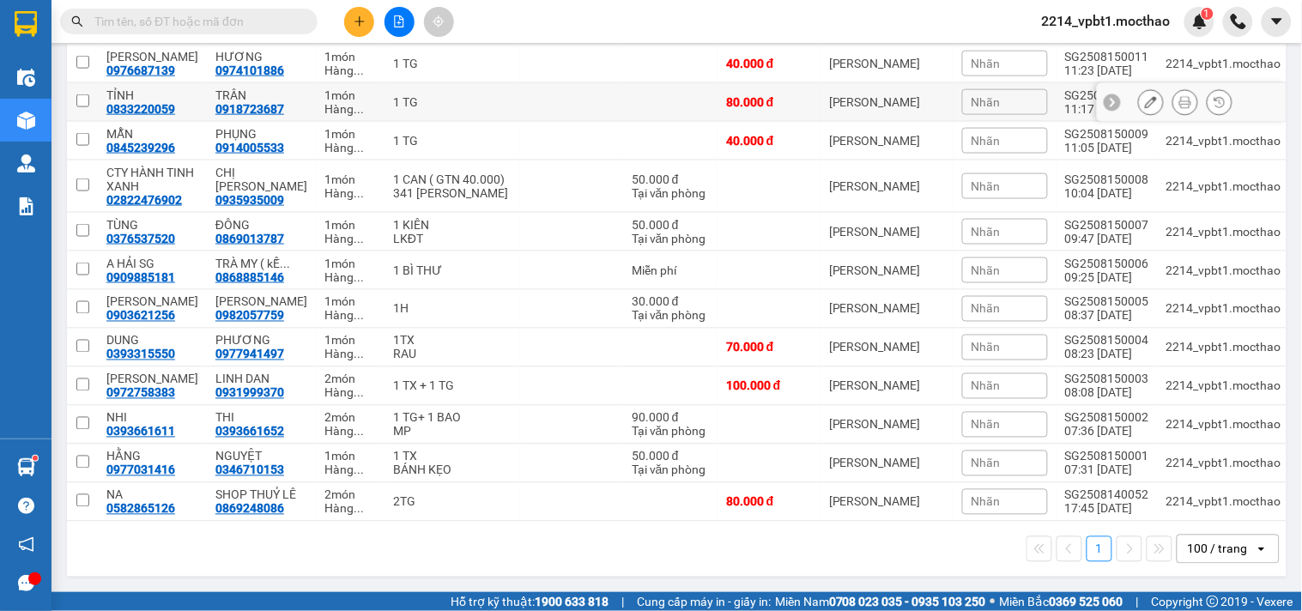
scroll to position [489, 0]
